Goal: Download file/media

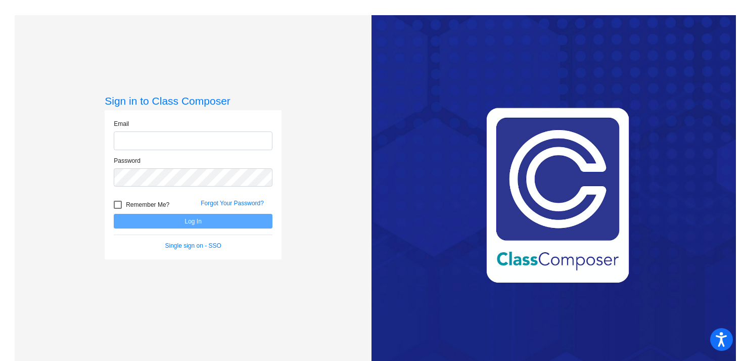
type input "[EMAIL_ADDRESS][DOMAIN_NAME]"
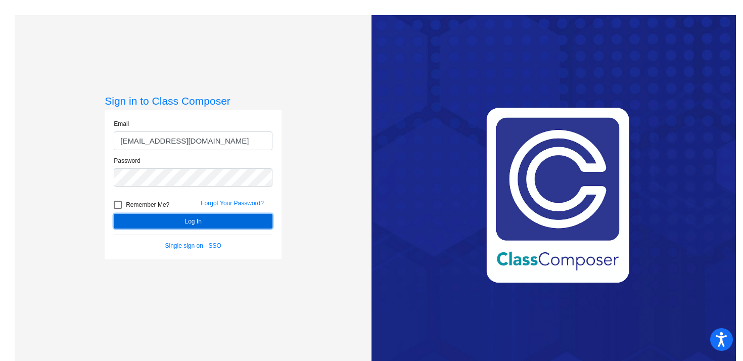
click at [194, 223] on button "Log In" at bounding box center [193, 221] width 159 height 15
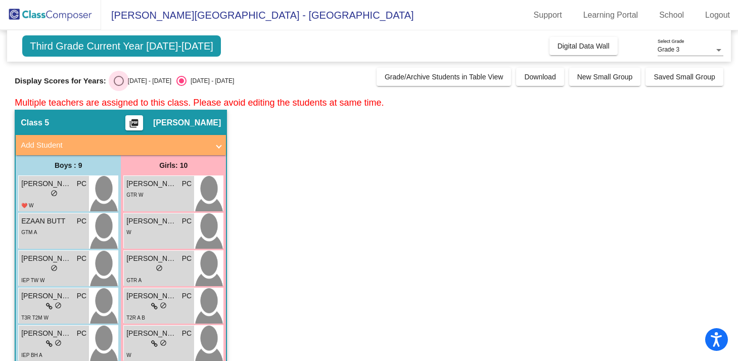
click at [124, 80] on div "[DATE] - [DATE]" at bounding box center [148, 80] width 48 height 9
click at [119, 86] on input "[DATE] - [DATE]" at bounding box center [118, 86] width 1 height 1
radio input "true"
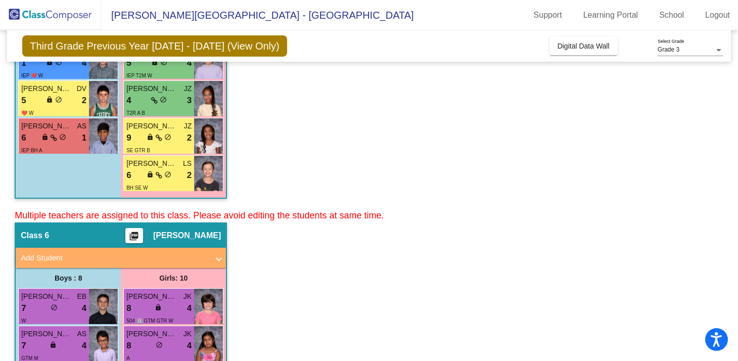
scroll to position [362, 0]
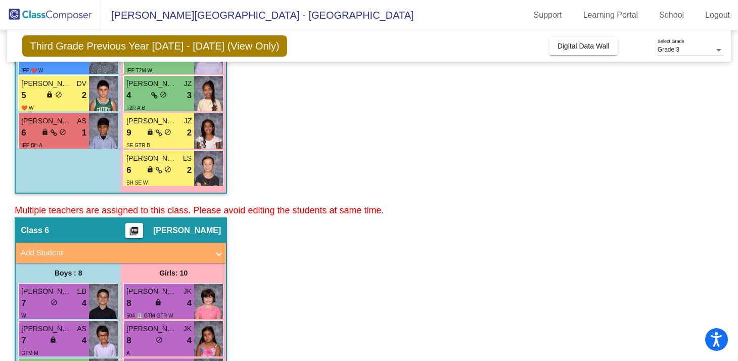
click at [140, 227] on mat-icon "picture_as_pdf" at bounding box center [134, 233] width 12 height 14
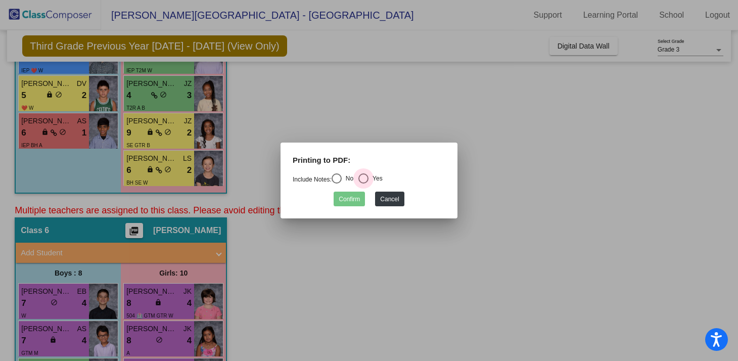
click at [367, 183] on div "Select an option" at bounding box center [363, 178] width 10 height 10
click at [363, 183] on input "Yes" at bounding box center [363, 183] width 1 height 1
radio input "true"
click at [352, 203] on button "Confirm" at bounding box center [349, 199] width 31 height 15
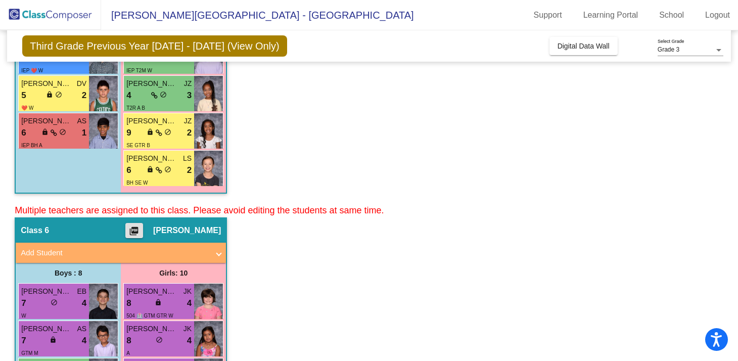
scroll to position [0, 0]
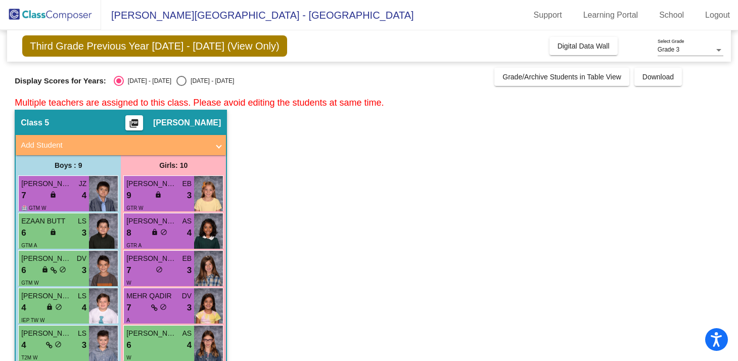
click at [140, 123] on mat-icon "picture_as_pdf" at bounding box center [134, 125] width 12 height 14
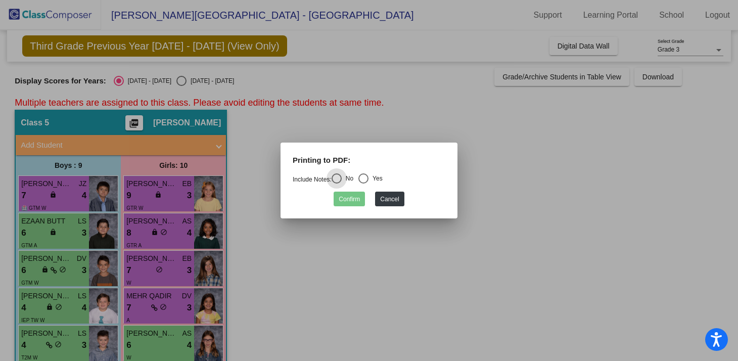
click at [369, 177] on div "Select an option" at bounding box center [363, 178] width 10 height 10
click at [363, 183] on input "Yes" at bounding box center [363, 183] width 1 height 1
radio input "true"
click at [351, 196] on button "Confirm" at bounding box center [349, 199] width 31 height 15
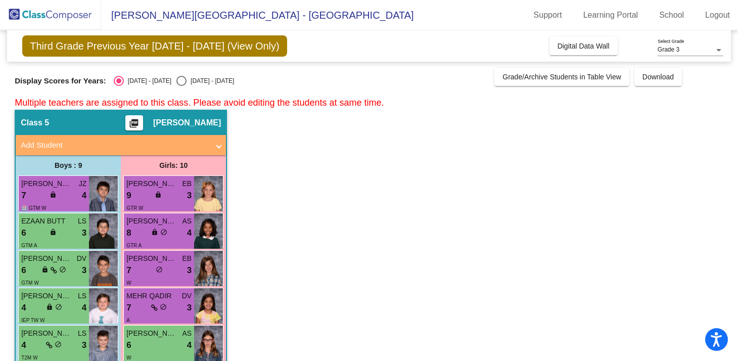
click at [317, 177] on app-classroom "Class 5 picture_as_pdf [PERSON_NAME] Add Student First Name Last Name Student I…" at bounding box center [369, 338] width 709 height 456
click at [176, 79] on div "Select an option" at bounding box center [181, 81] width 10 height 10
click at [181, 86] on input "[DATE] - [DATE]" at bounding box center [181, 86] width 1 height 1
radio input "true"
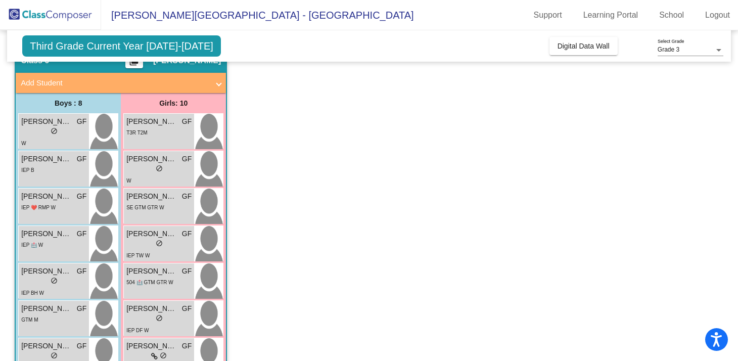
scroll to position [528, 0]
